Goal: Information Seeking & Learning: Check status

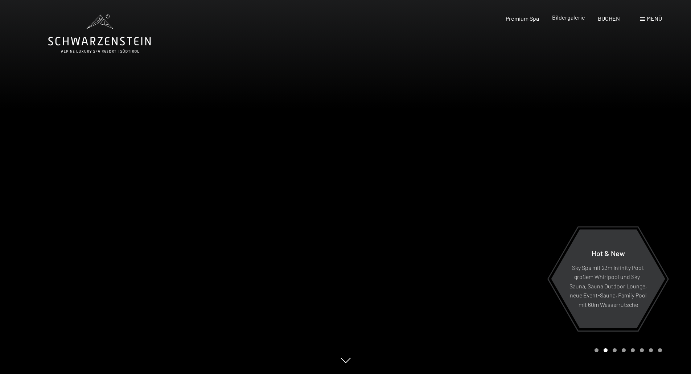
drag, startPoint x: 0, startPoint y: 0, endPoint x: 568, endPoint y: 20, distance: 568.6
click at [568, 20] on span "Bildergalerie" at bounding box center [568, 17] width 33 height 7
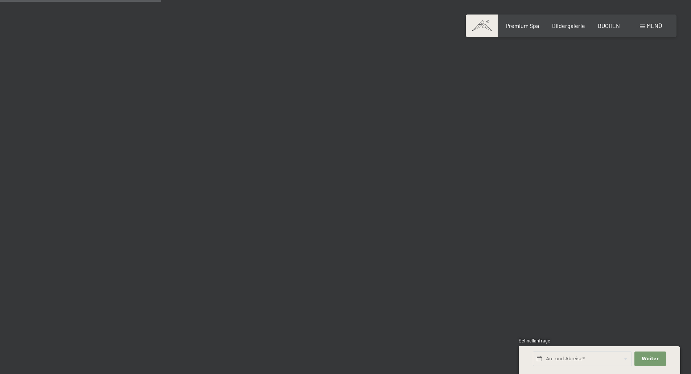
scroll to position [2128, 0]
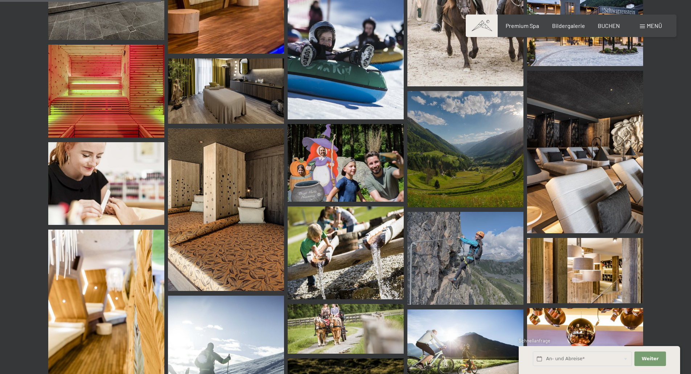
click at [345, 165] on img at bounding box center [346, 162] width 116 height 77
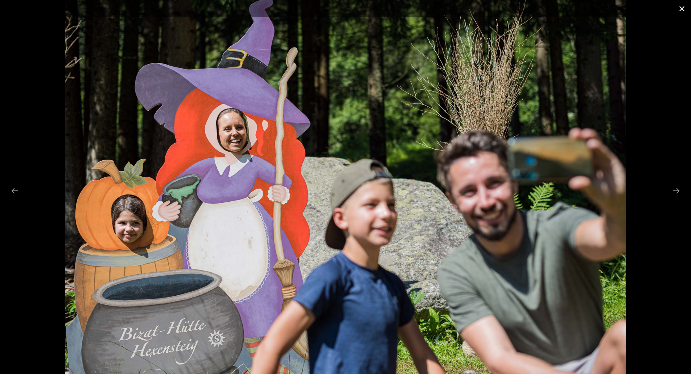
click at [679, 9] on button "Close gallery" at bounding box center [682, 8] width 18 height 17
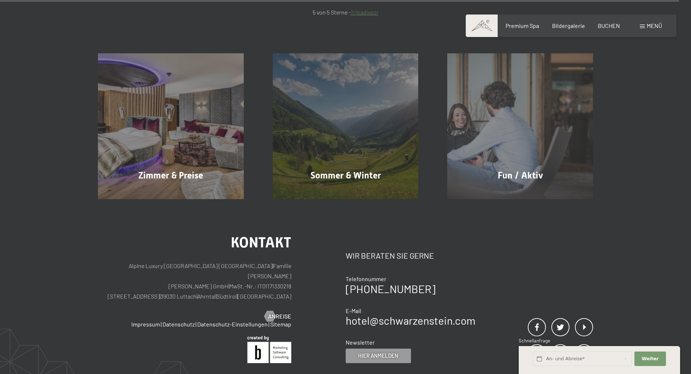
scroll to position [8993, 0]
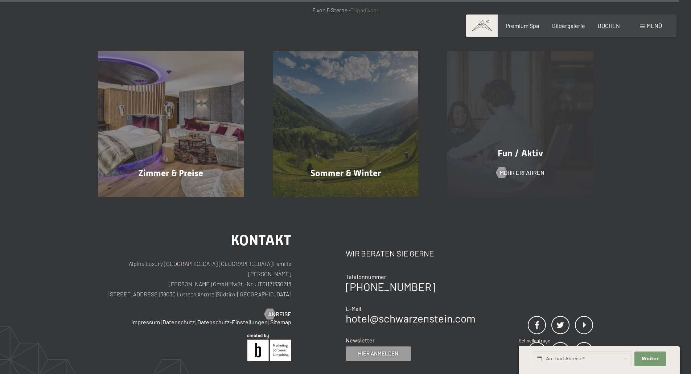
click at [493, 145] on div "Fun / Aktiv Mehr erfahren" at bounding box center [520, 124] width 175 height 146
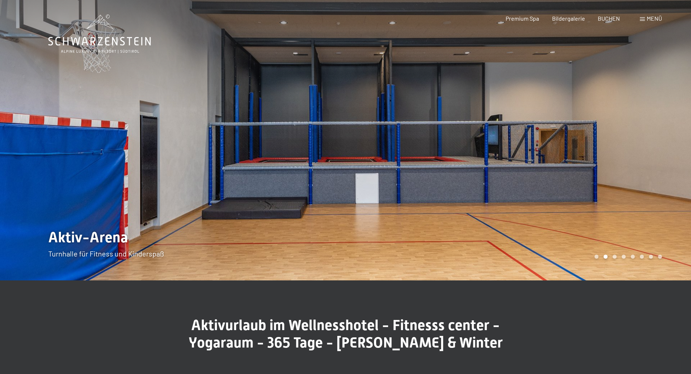
click at [652, 19] on span "Menü" at bounding box center [654, 18] width 15 height 7
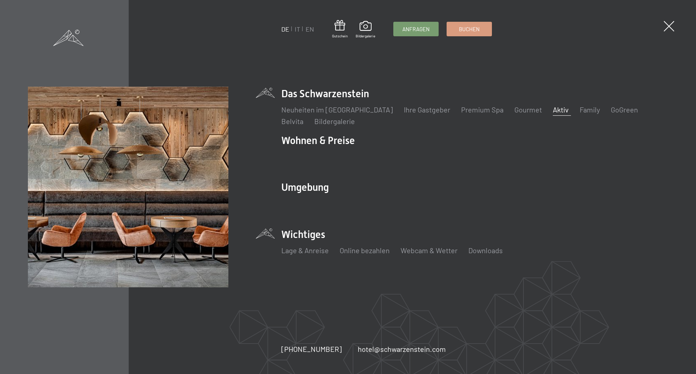
click at [306, 231] on li "Wichtiges Lage & Anreise Online bezahlen Webcam & Wetter Downloads" at bounding box center [474, 245] width 387 height 36
click at [416, 245] on li "Webcam & Wetter" at bounding box center [429, 250] width 57 height 10
click at [415, 249] on link "Webcam & Wetter" at bounding box center [429, 250] width 57 height 9
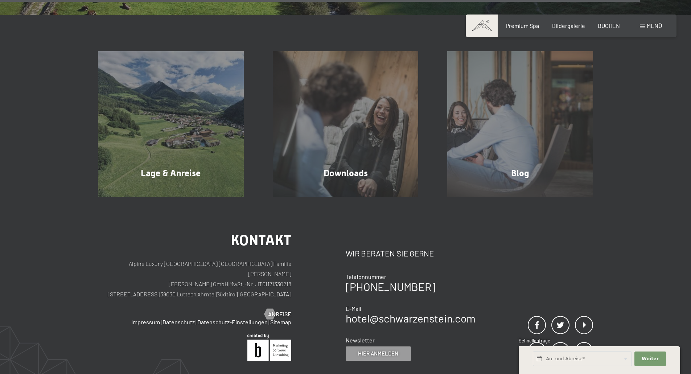
scroll to position [2418, 0]
